Goal: Task Accomplishment & Management: Use online tool/utility

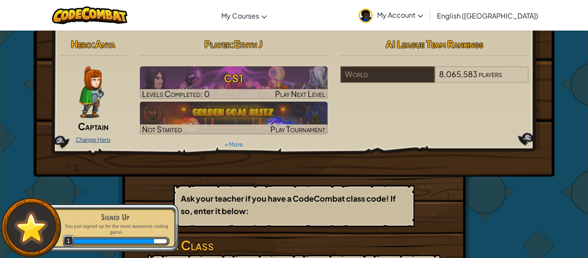
click at [107, 138] on link "Change Hero" at bounding box center [93, 139] width 35 height 7
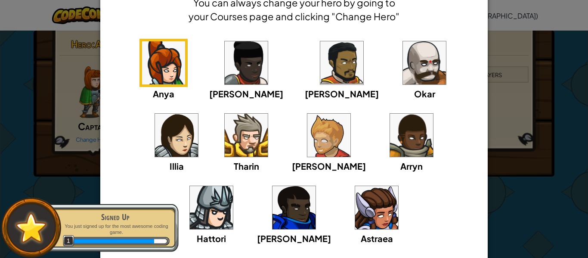
scroll to position [48, 0]
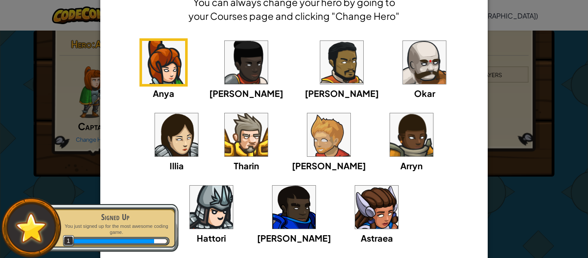
click at [233, 186] on img at bounding box center [211, 207] width 43 height 43
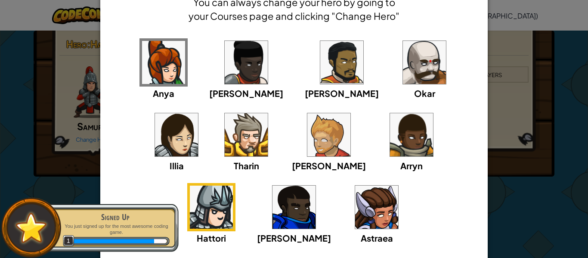
click at [331, 183] on div "[PERSON_NAME]" at bounding box center [294, 214] width 74 height 62
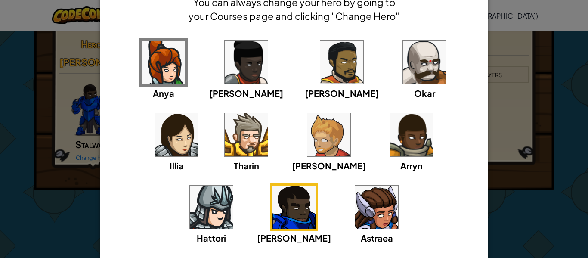
click at [403, 64] on img at bounding box center [424, 62] width 43 height 43
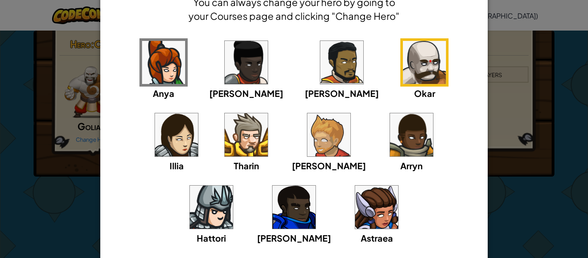
click at [390, 122] on img at bounding box center [411, 134] width 43 height 43
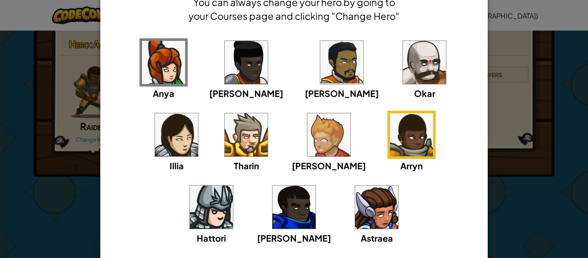
click at [225, 128] on img at bounding box center [246, 134] width 43 height 43
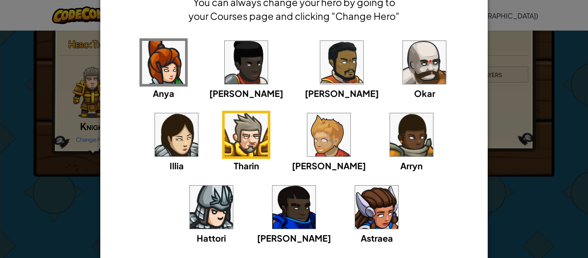
click at [316, 186] on img at bounding box center [294, 207] width 43 height 43
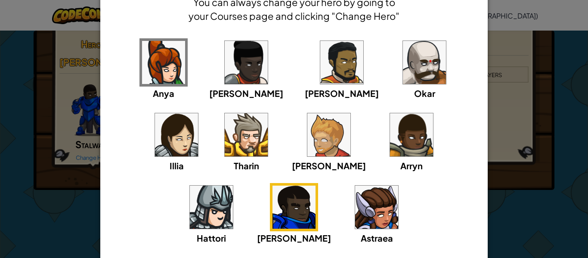
click at [574, 226] on div "× Select Your Hero You can always change your hero by going to your Courses pag…" at bounding box center [294, 129] width 588 height 258
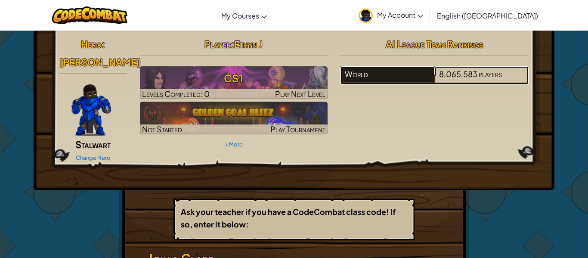
click at [391, 82] on div "World" at bounding box center [388, 74] width 94 height 16
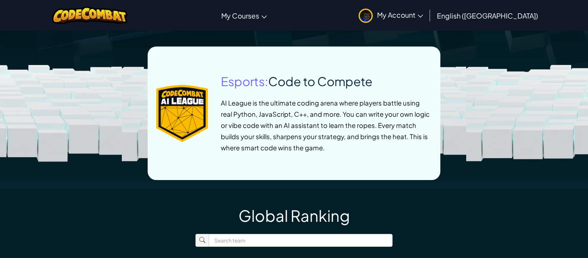
scroll to position [470, 0]
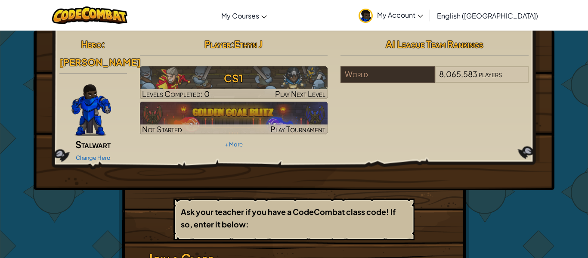
scroll to position [3, 0]
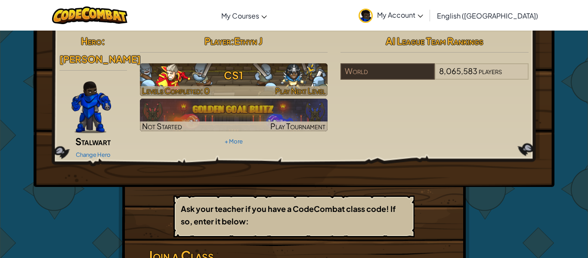
click at [233, 78] on h3 "CS1" at bounding box center [234, 74] width 188 height 19
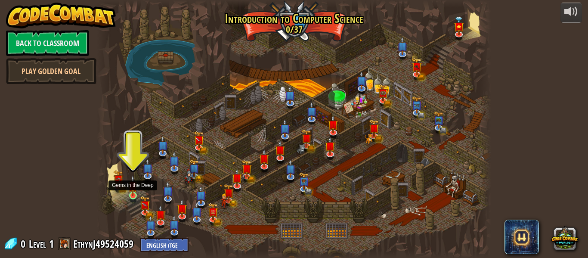
click at [129, 195] on img at bounding box center [132, 185] width 9 height 21
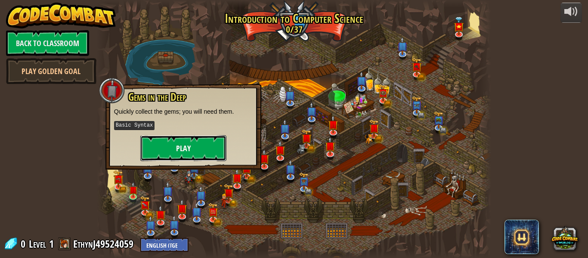
click at [186, 143] on button "Play" at bounding box center [183, 148] width 86 height 26
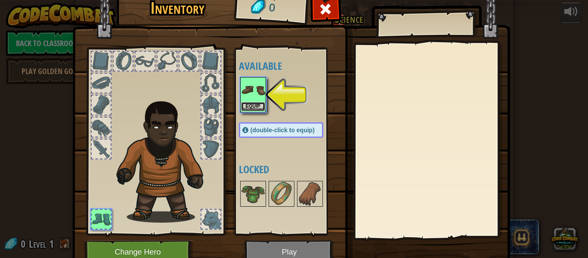
click at [254, 109] on button "Equip" at bounding box center [253, 106] width 24 height 9
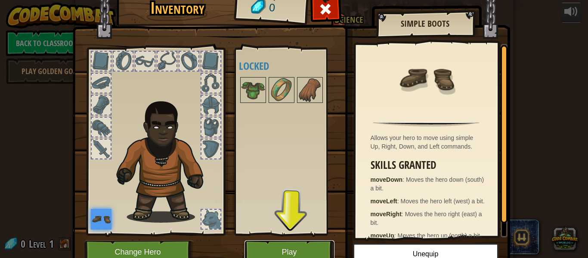
click at [305, 251] on button "Play" at bounding box center [290, 252] width 90 height 24
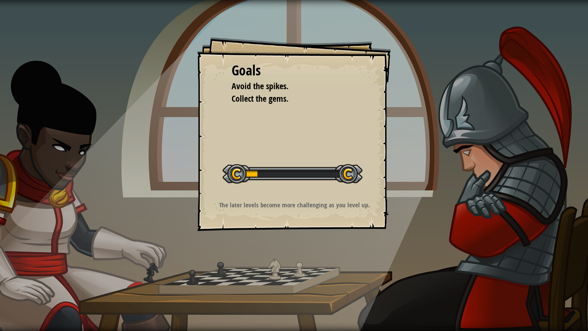
drag, startPoint x: 254, startPoint y: 169, endPoint x: 271, endPoint y: 166, distance: 16.6
click at [271, 166] on div at bounding box center [293, 173] width 140 height 19
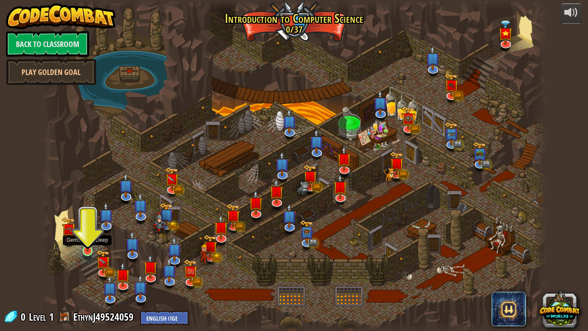
click at [89, 246] on img at bounding box center [87, 236] width 13 height 29
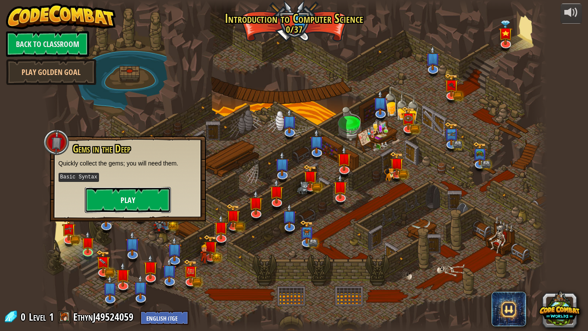
click at [137, 202] on button "Play" at bounding box center [128, 200] width 86 height 26
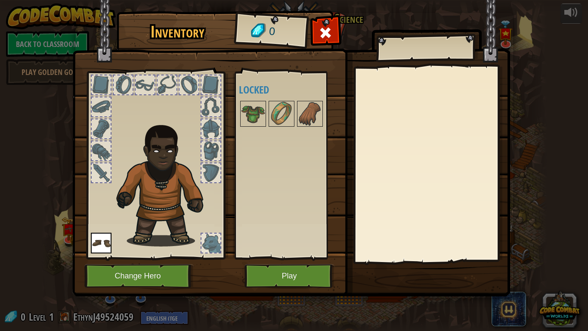
click at [203, 236] on div at bounding box center [211, 242] width 19 height 19
click at [212, 169] on div at bounding box center [211, 172] width 19 height 19
click at [214, 144] on div at bounding box center [211, 150] width 19 height 19
click at [273, 257] on button "Play" at bounding box center [290, 276] width 90 height 24
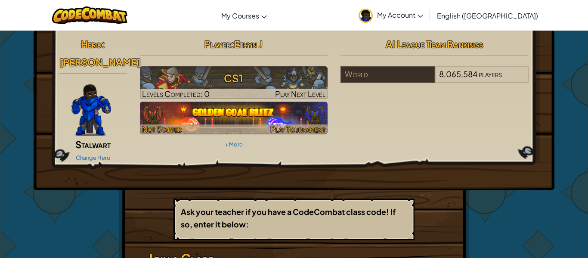
click at [217, 118] on img at bounding box center [234, 118] width 188 height 33
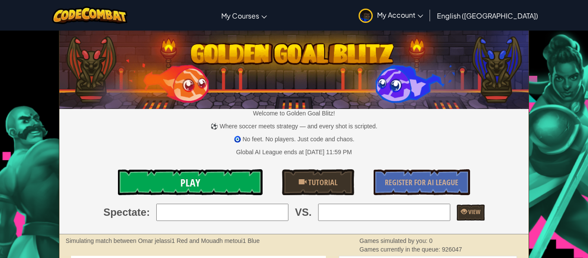
click at [226, 181] on link "Play" at bounding box center [190, 182] width 145 height 26
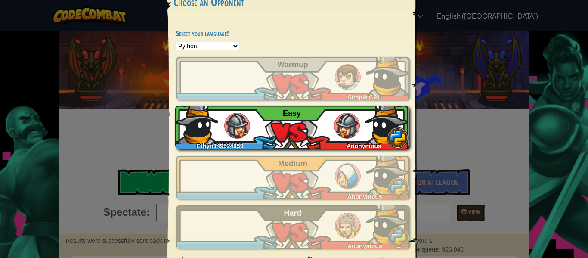
scroll to position [50, 0]
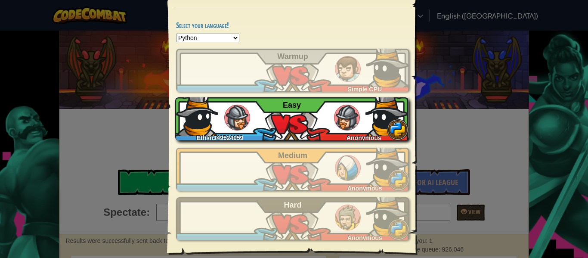
click at [284, 106] on span "Easy" at bounding box center [292, 105] width 18 height 9
